Goal: Check status

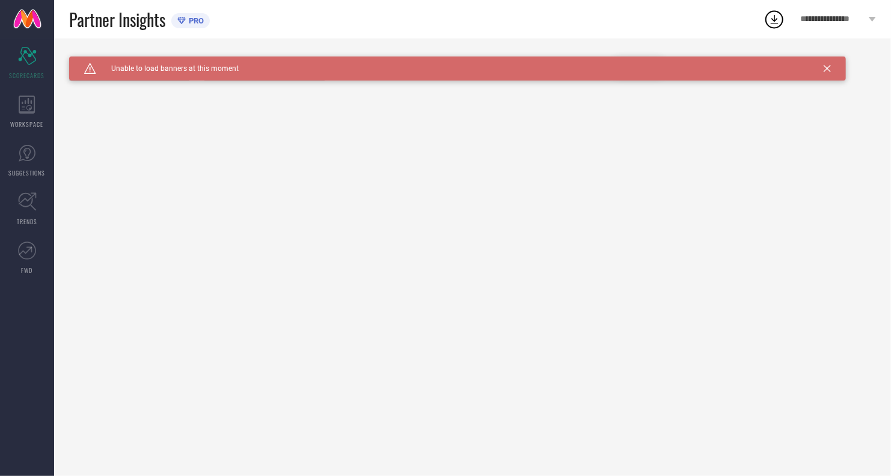
type input "All"
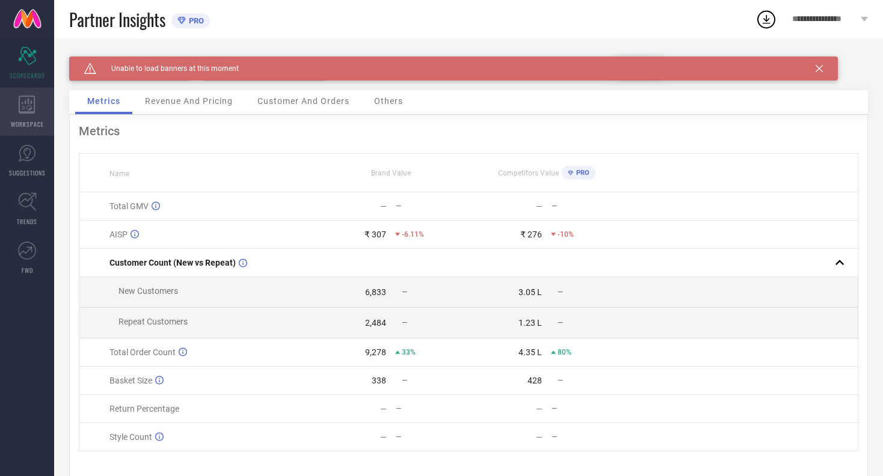
click at [23, 106] on icon at bounding box center [27, 105] width 17 height 18
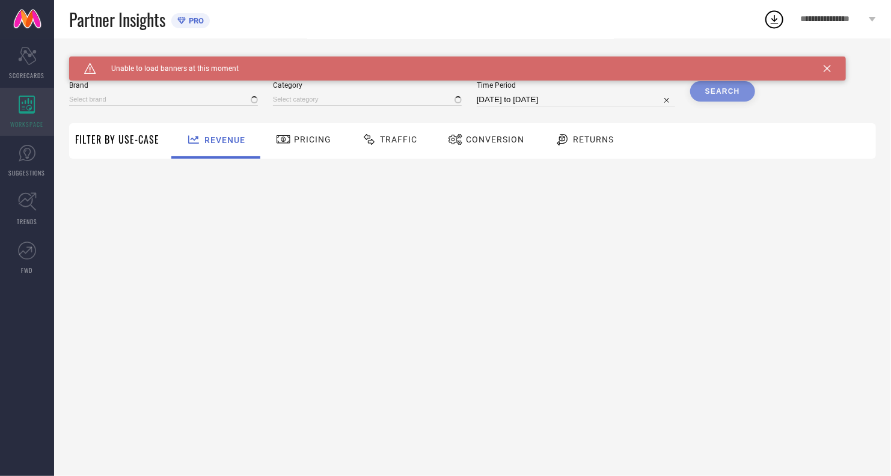
type input "FOXTALE"
type input "All"
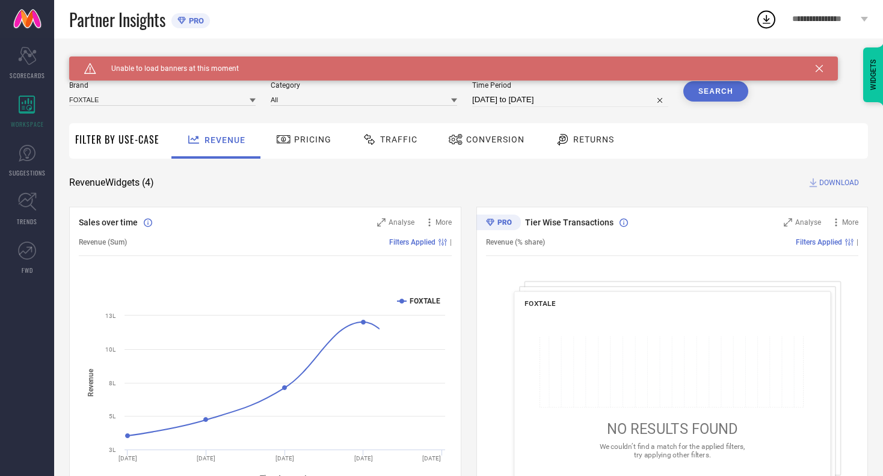
click at [393, 141] on span "Traffic" at bounding box center [398, 140] width 37 height 10
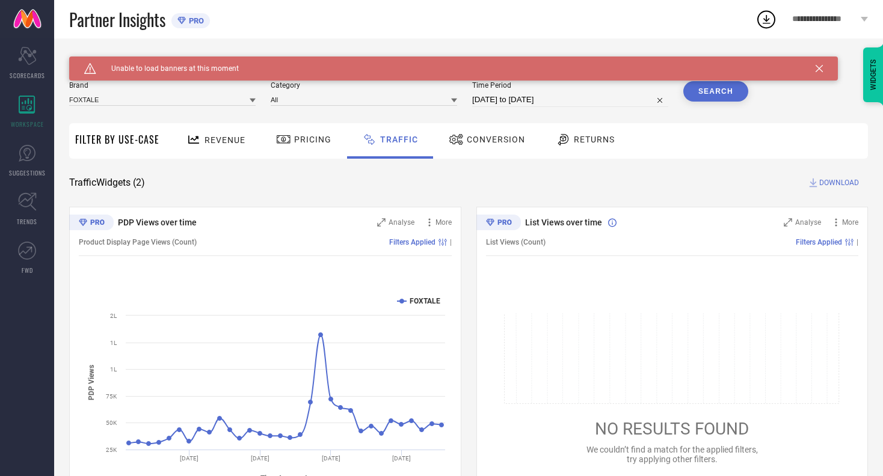
select select "8"
select select "2025"
select select "9"
select select "2025"
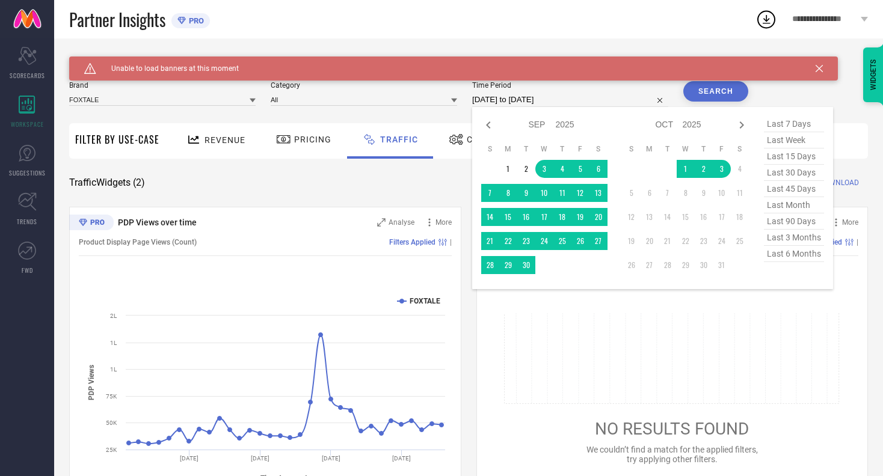
click at [538, 101] on input "[DATE] to [DATE]" at bounding box center [570, 100] width 196 height 14
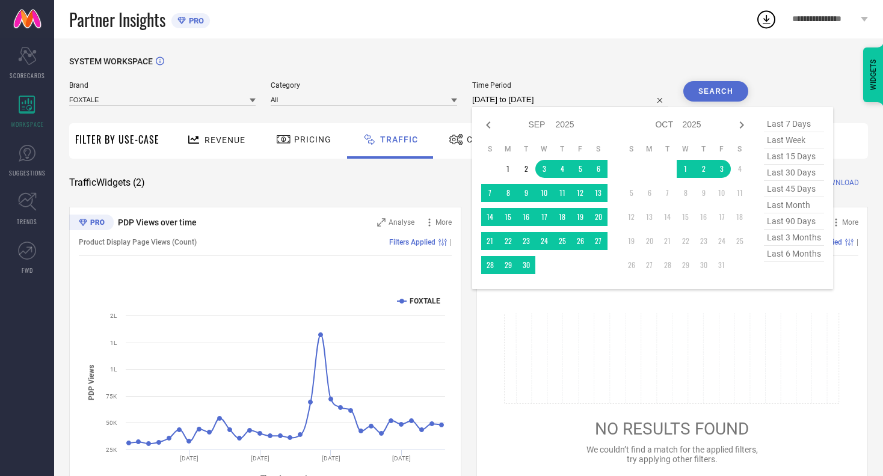
click at [638, 159] on table "S M T W T F S 1 2 3 4 5 6 7 8 9 10 11 12 13 14 15 16 17 18 19 20 21 22 23 24 25…" at bounding box center [686, 209] width 126 height 142
